Goal: Check status: Check status

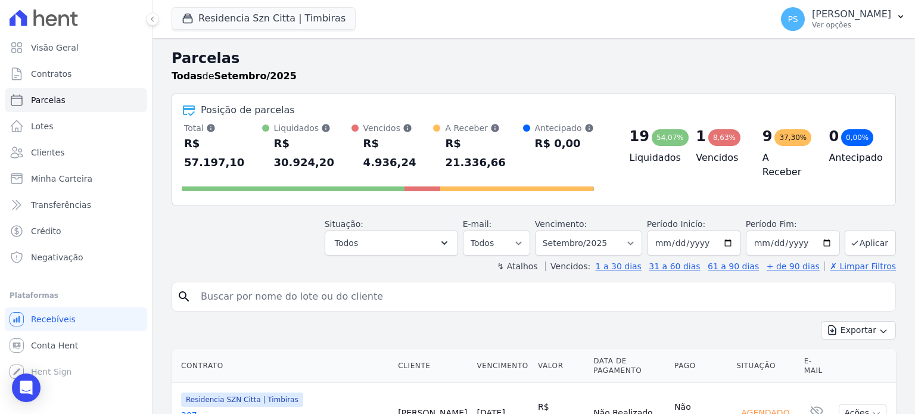
select select
click at [726, 231] on input "[DATE]" at bounding box center [694, 243] width 94 height 25
type input "[DATE]"
click at [869, 230] on button "Aplicar" at bounding box center [870, 243] width 51 height 26
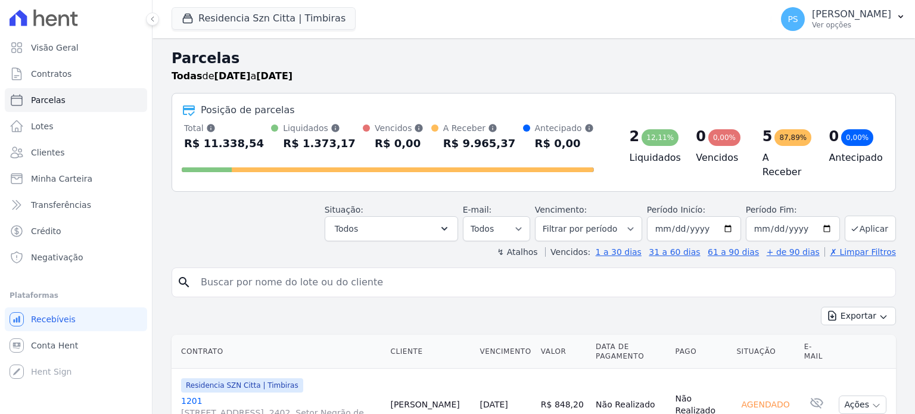
select select
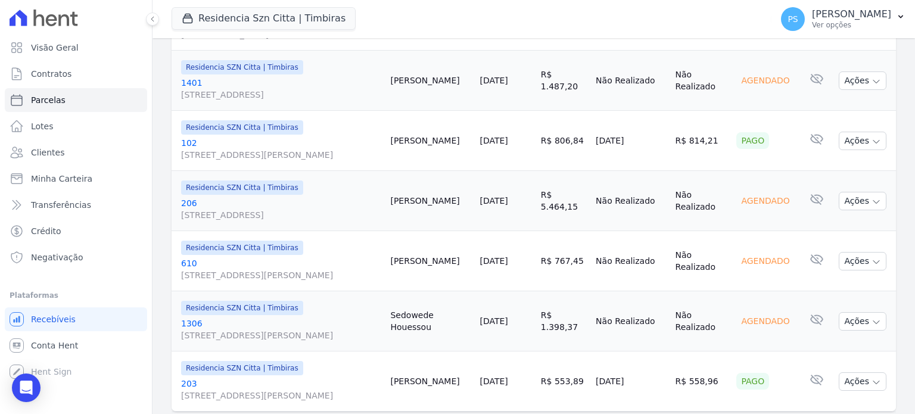
scroll to position [441, 0]
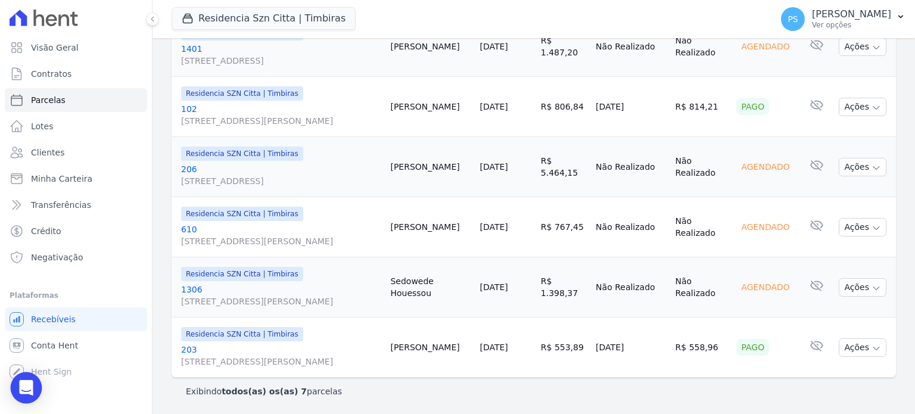
click at [24, 385] on icon "Open Intercom Messenger" at bounding box center [26, 387] width 14 height 15
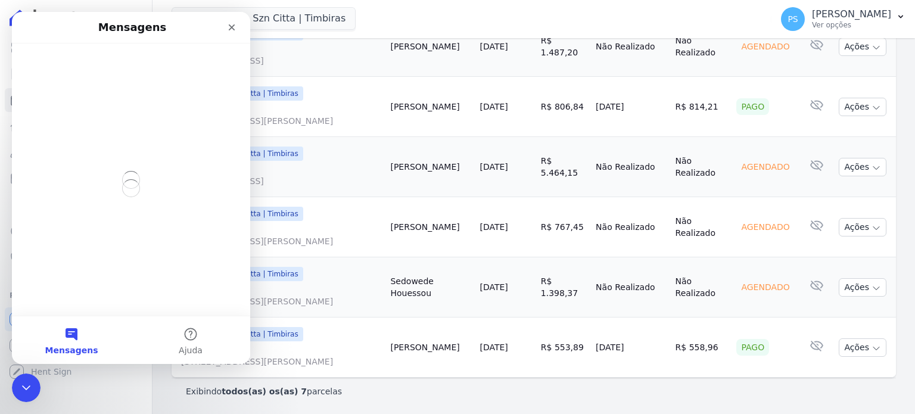
scroll to position [0, 0]
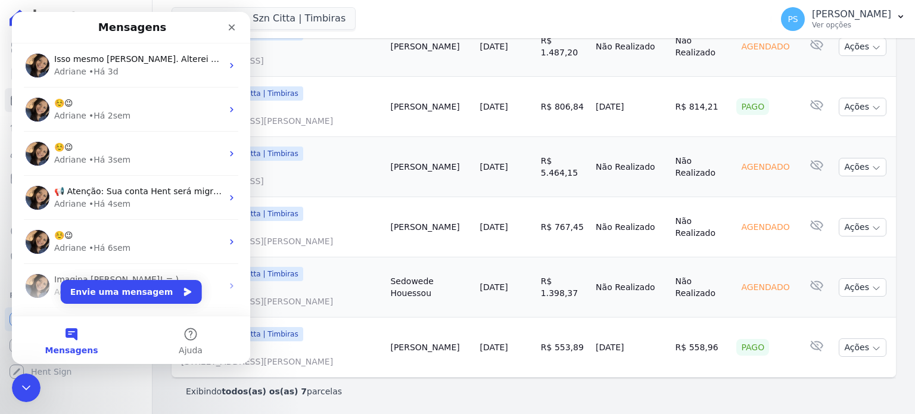
click at [400, 27] on div "Residencia Szn Citta | Timbiras Senziani Residencial Villa Sardenha Residencia …" at bounding box center [469, 18] width 595 height 39
click at [230, 27] on icon "Fechar" at bounding box center [232, 28] width 10 height 10
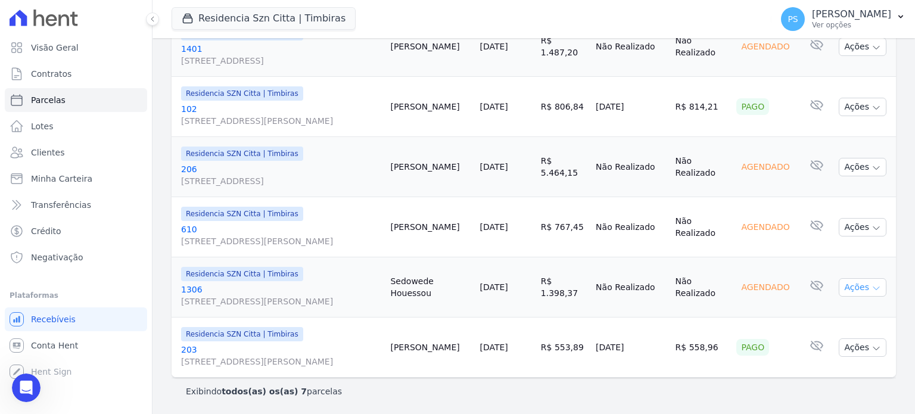
click at [872, 284] on icon "button" at bounding box center [877, 289] width 10 height 10
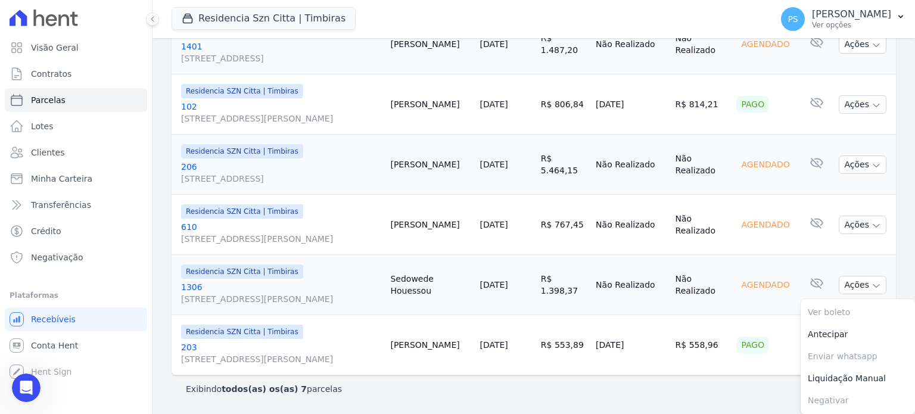
click at [243, 293] on span "Avenida Antônio Frederico Ozanan, 2311, BLOCO 02 APT 603, Ponte de São João" at bounding box center [281, 299] width 200 height 12
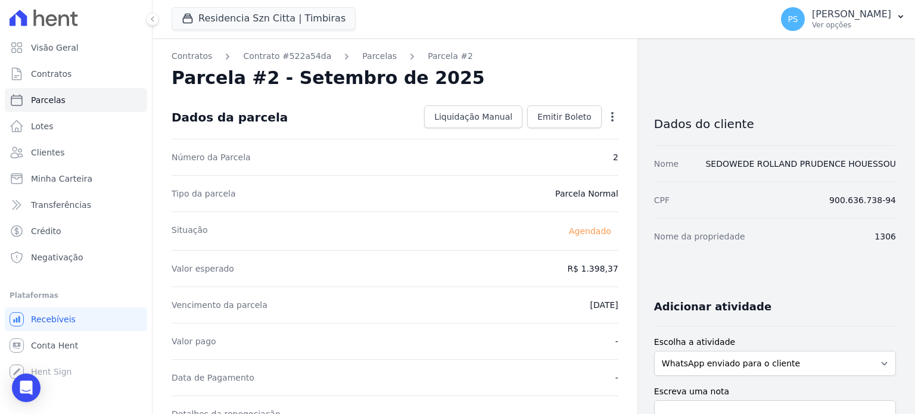
click at [609, 116] on icon "button" at bounding box center [613, 117] width 12 height 12
click at [529, 134] on link "Alterar" at bounding box center [561, 132] width 105 height 21
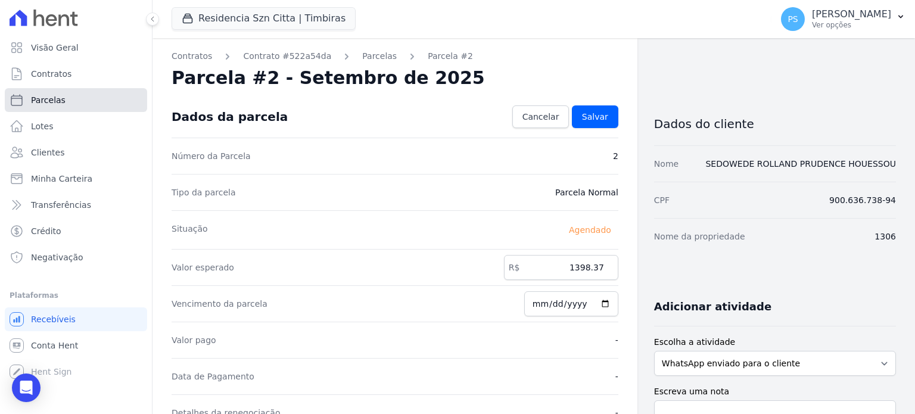
click at [54, 96] on span "Parcelas" at bounding box center [48, 100] width 35 height 12
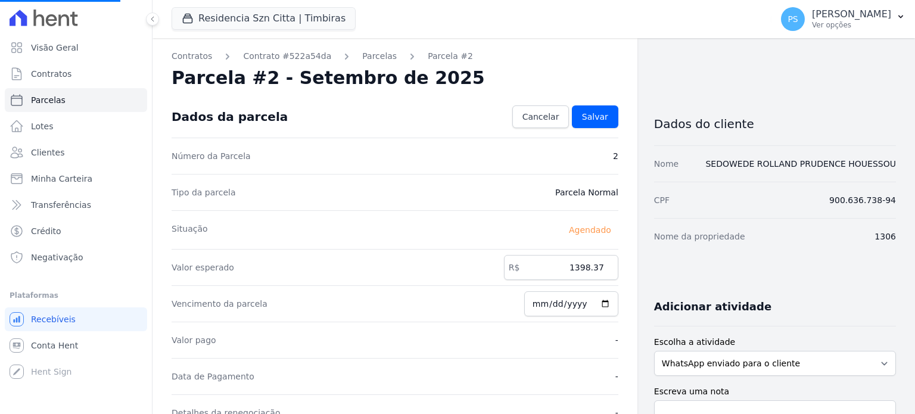
select select
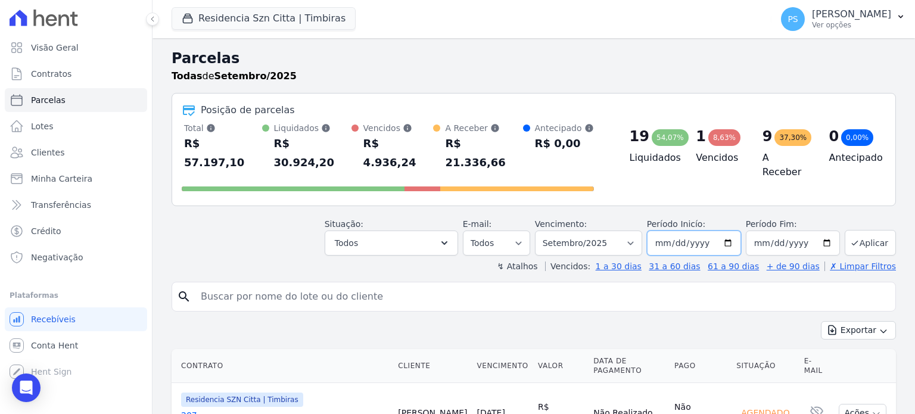
click at [725, 231] on input "[DATE]" at bounding box center [694, 243] width 94 height 25
type input "[DATE]"
click at [865, 230] on button "Aplicar" at bounding box center [870, 243] width 51 height 26
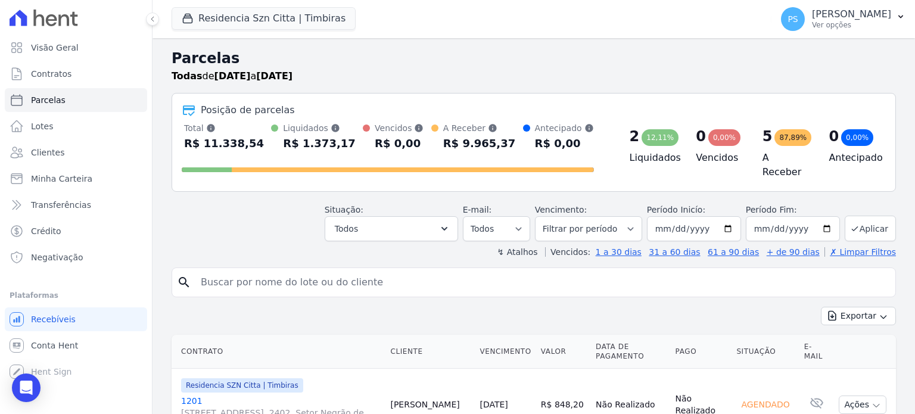
select select
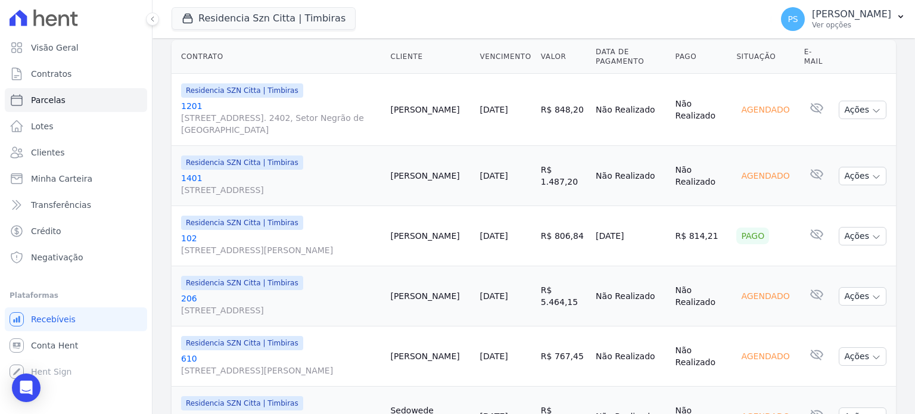
scroll to position [298, 0]
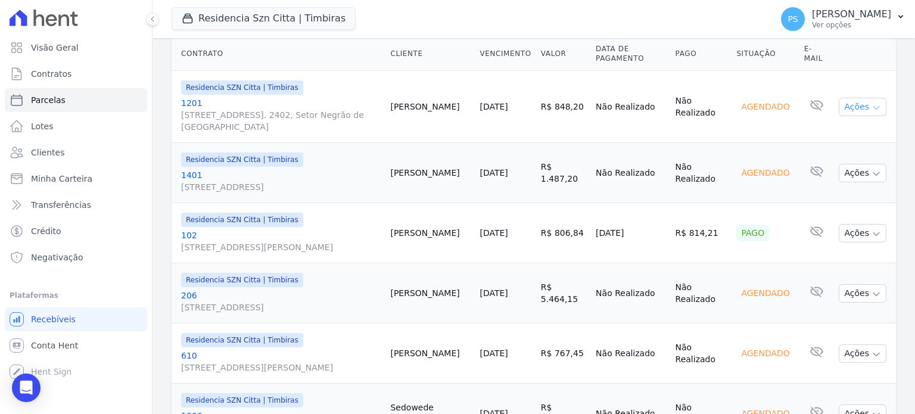
click at [872, 105] on icon "button" at bounding box center [877, 108] width 10 height 10
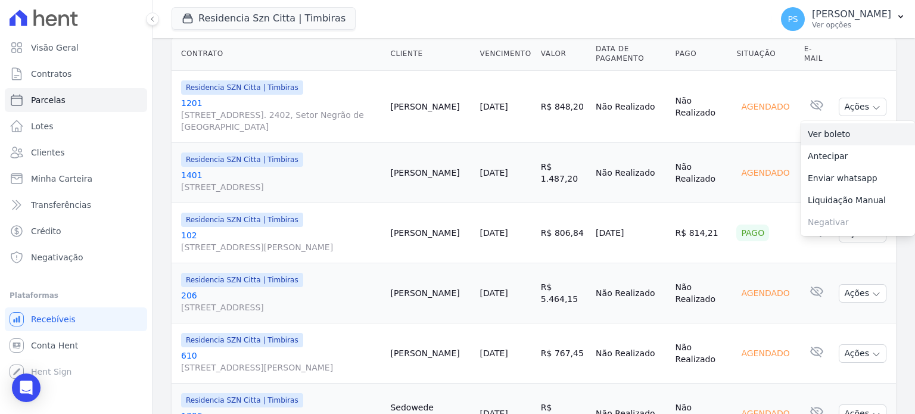
click at [823, 127] on link "Ver boleto" at bounding box center [858, 134] width 114 height 22
click at [890, 82] on div "Contrato Cliente Vencimento [GEOGRAPHIC_DATA] Data de Pagamento Pago Situação E…" at bounding box center [534, 270] width 763 height 477
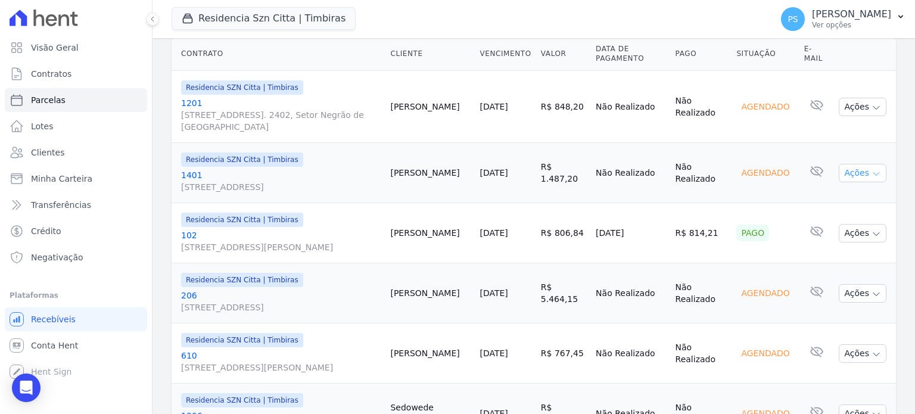
click at [868, 179] on button "Ações" at bounding box center [863, 173] width 48 height 18
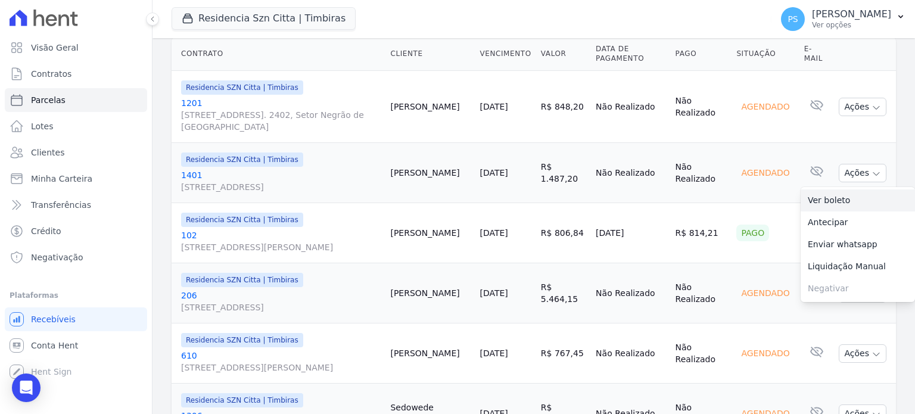
click at [825, 201] on link "Ver boleto" at bounding box center [858, 201] width 114 height 22
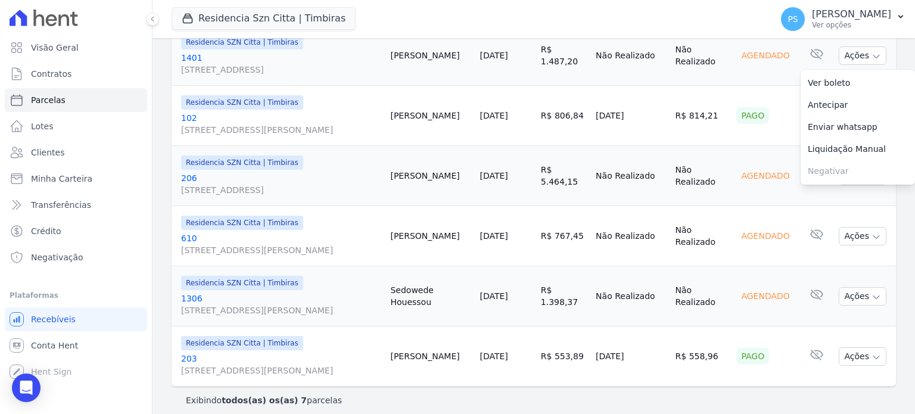
scroll to position [417, 0]
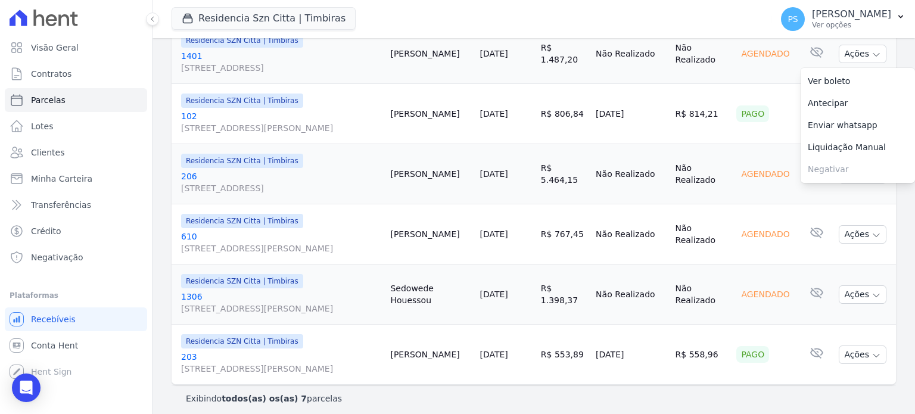
click at [785, 204] on td "Agendado" at bounding box center [765, 174] width 67 height 60
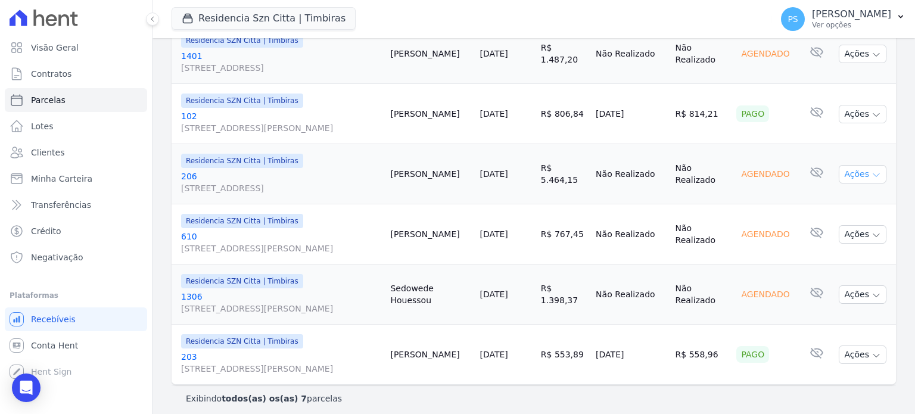
click at [872, 180] on icon "button" at bounding box center [877, 175] width 10 height 10
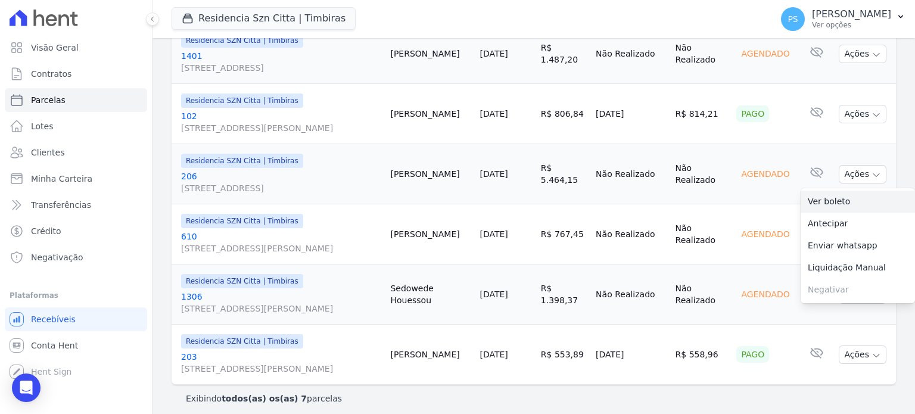
click at [822, 209] on link "Ver boleto" at bounding box center [858, 202] width 114 height 22
click at [756, 262] on td "Agendado" at bounding box center [765, 234] width 67 height 60
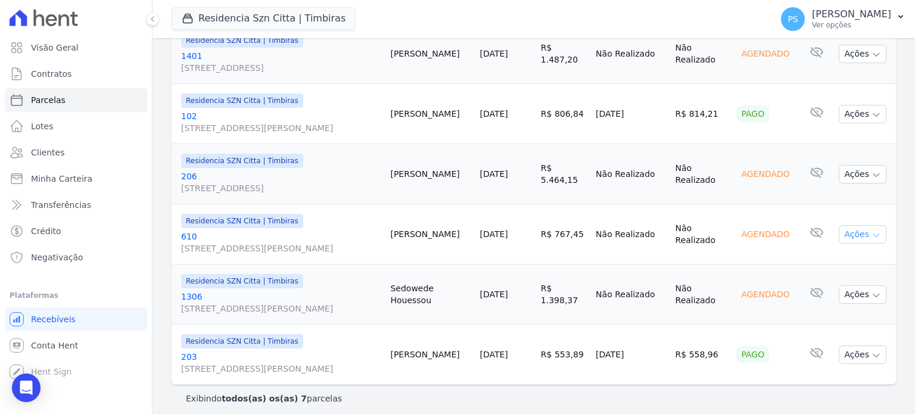
click at [870, 242] on button "Ações" at bounding box center [863, 234] width 48 height 18
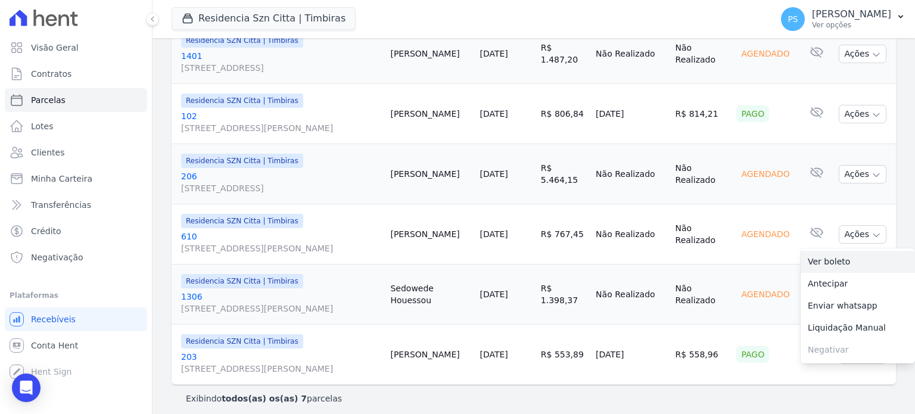
click at [822, 266] on link "Ver boleto" at bounding box center [858, 262] width 114 height 22
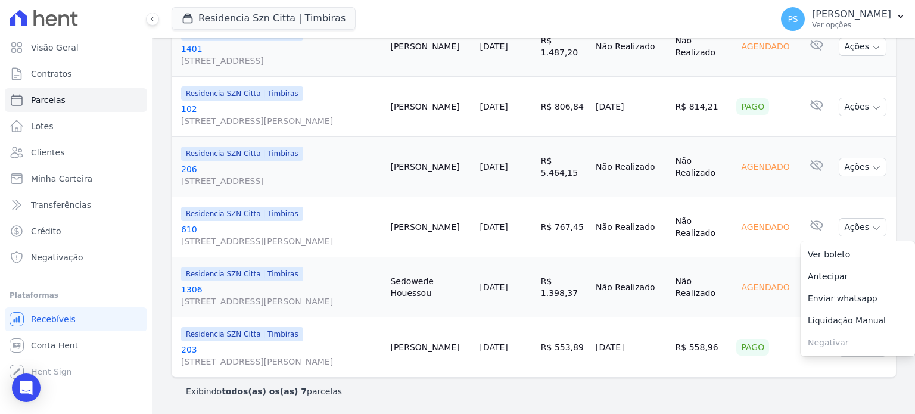
scroll to position [441, 0]
click at [872, 223] on icon "button" at bounding box center [877, 228] width 10 height 10
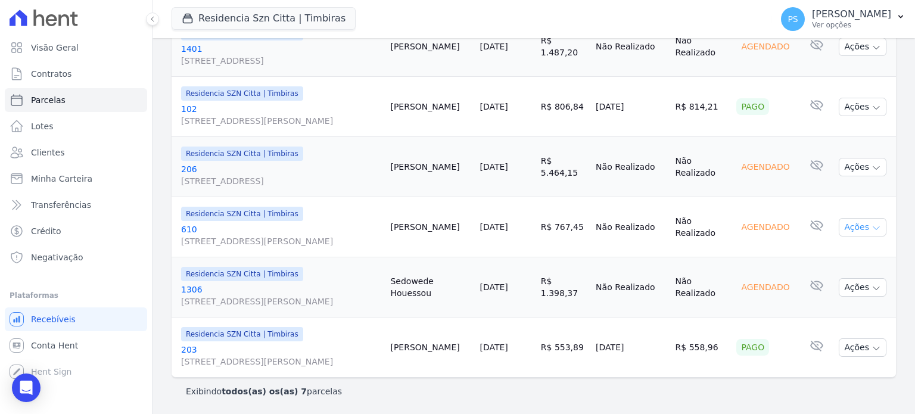
click at [872, 223] on icon "button" at bounding box center [877, 228] width 10 height 10
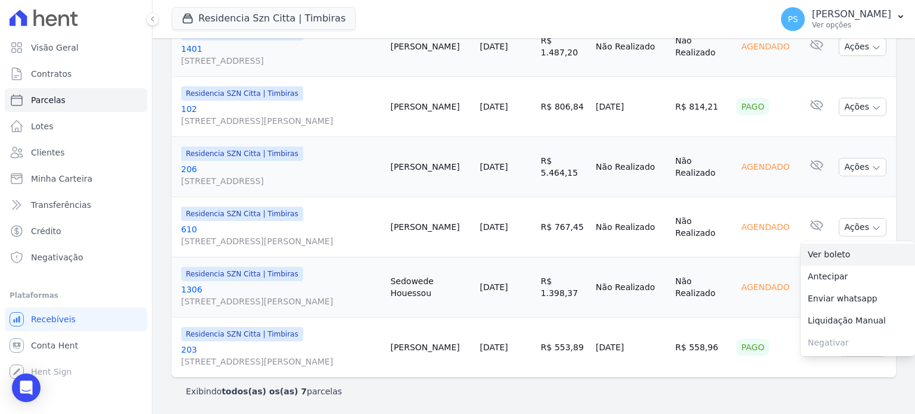
click at [821, 244] on link "Ver boleto" at bounding box center [858, 255] width 114 height 22
